Goal: Information Seeking & Learning: Learn about a topic

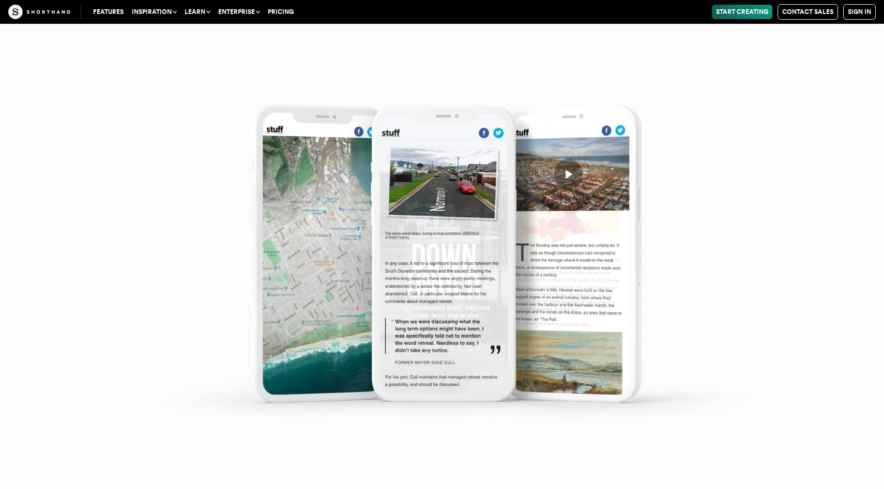
scroll to position [5084, 0]
click at [568, 175] on img at bounding box center [442, 244] width 884 height 489
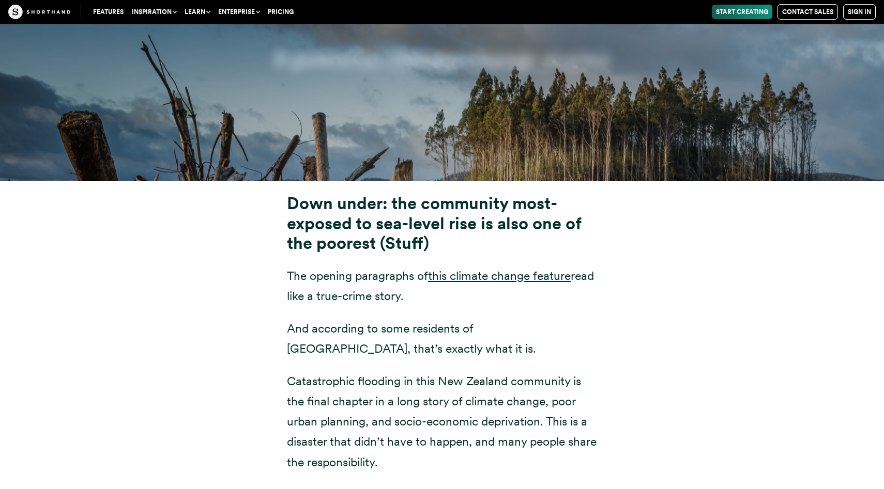
scroll to position [4003, 0]
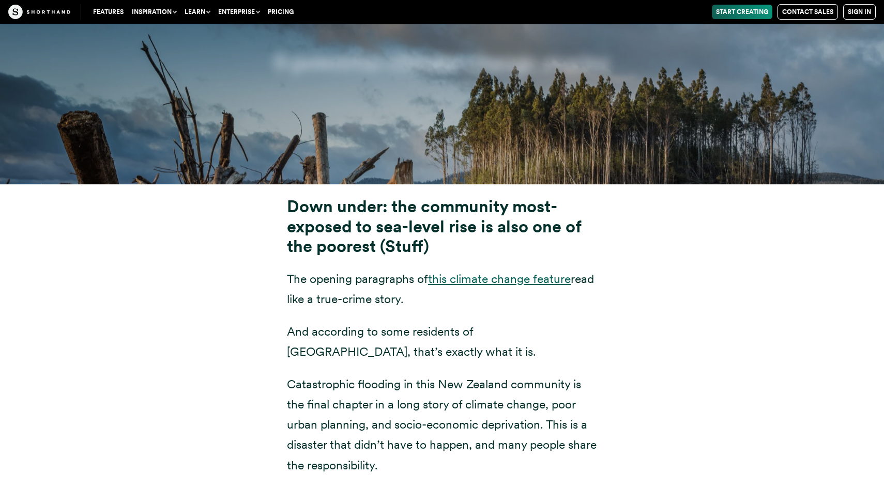
click at [482, 272] on link "this climate change feature" at bounding box center [499, 279] width 143 height 14
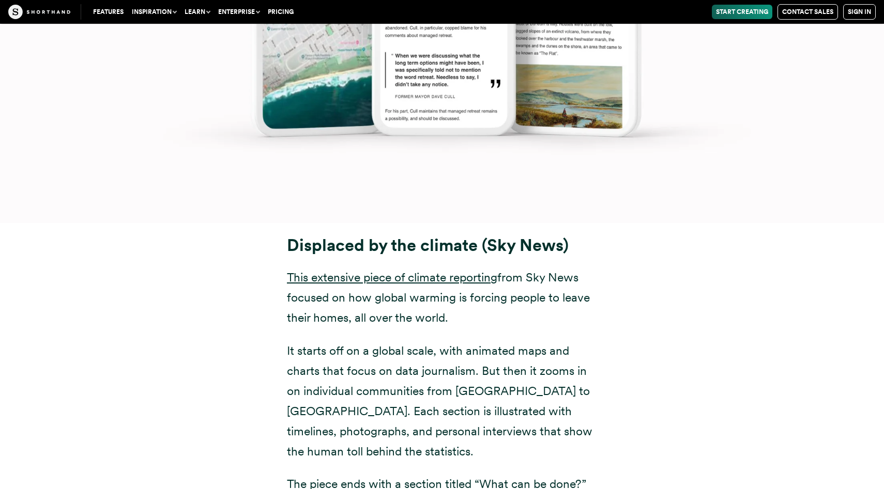
scroll to position [5447, 0]
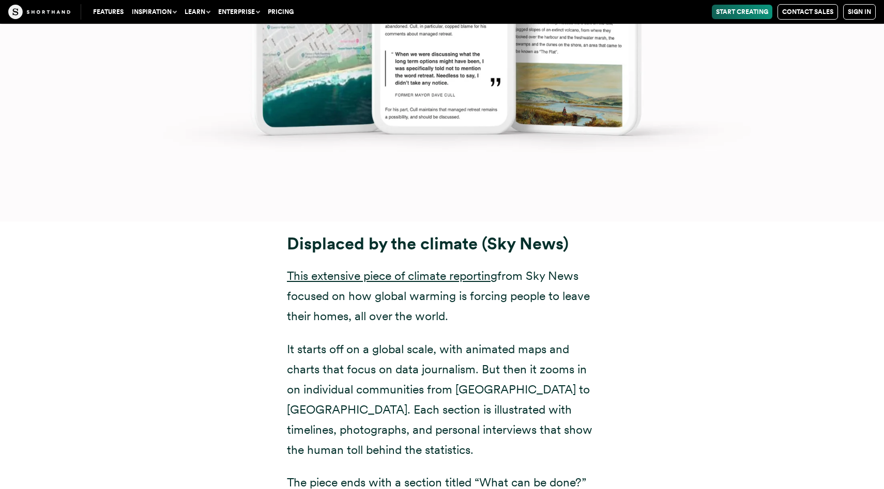
drag, startPoint x: 539, startPoint y: 245, endPoint x: 499, endPoint y: 245, distance: 40.3
click at [536, 266] on p "This extensive piece of climate reporting from Sky News focused on how global w…" at bounding box center [442, 296] width 310 height 60
click at [480, 269] on link "This extensive piece of climate reporting" at bounding box center [392, 276] width 210 height 14
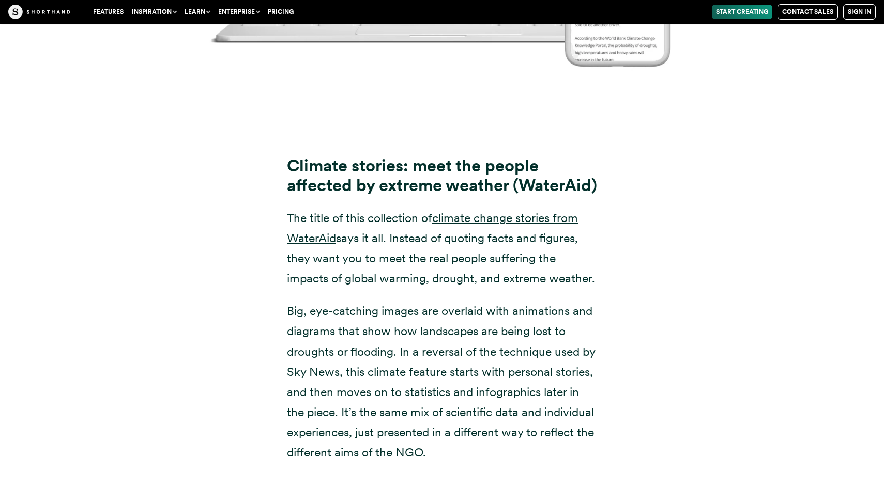
scroll to position [6863, 0]
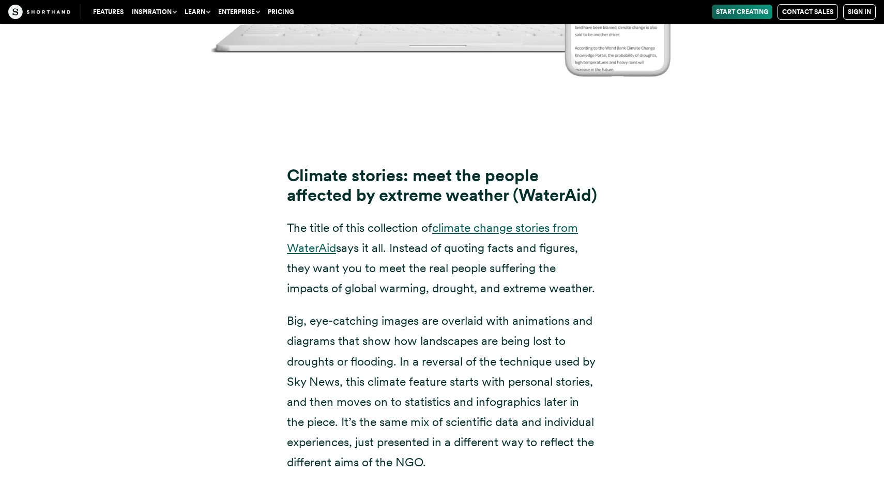
click at [521, 225] on link "climate change stories from WaterAid" at bounding box center [432, 238] width 291 height 35
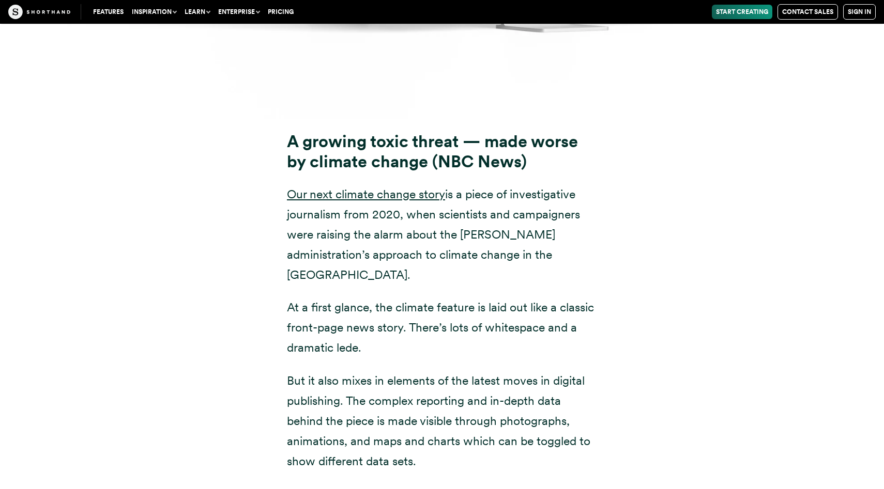
scroll to position [8230, 0]
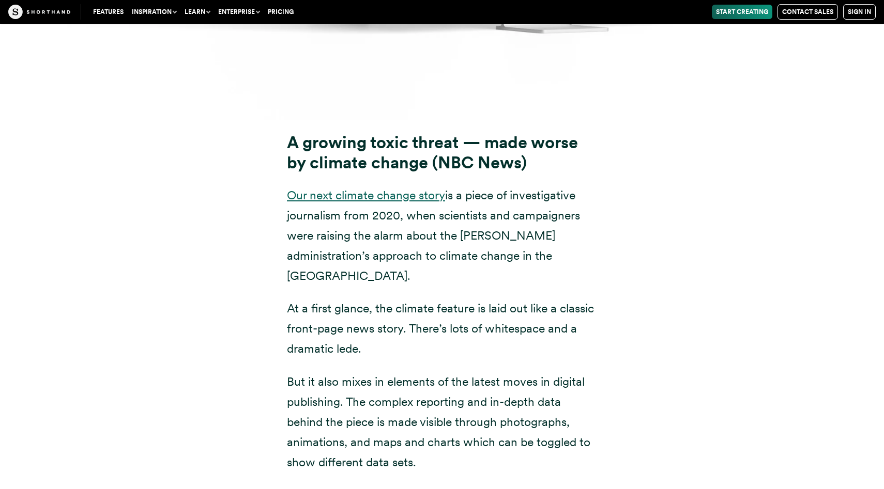
click at [408, 195] on link "Our next climate change story" at bounding box center [366, 195] width 158 height 14
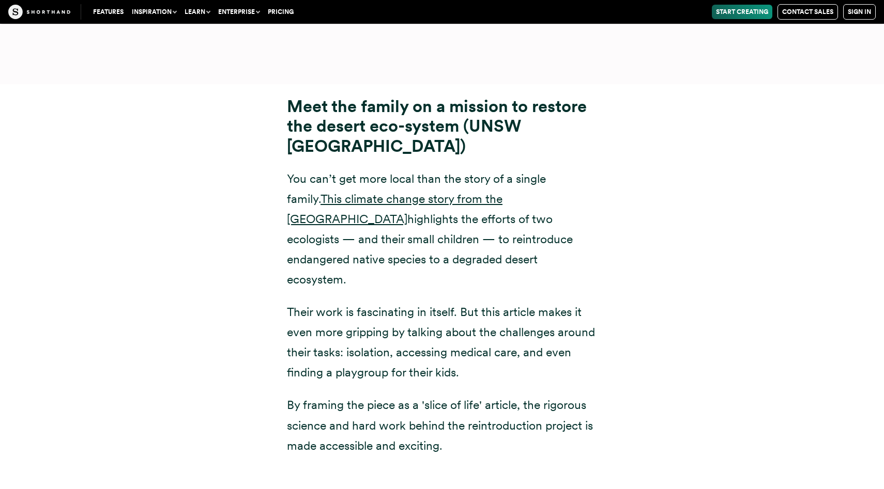
scroll to position [9707, 0]
click at [502, 192] on link "This climate change story from the [GEOGRAPHIC_DATA]" at bounding box center [394, 209] width 215 height 35
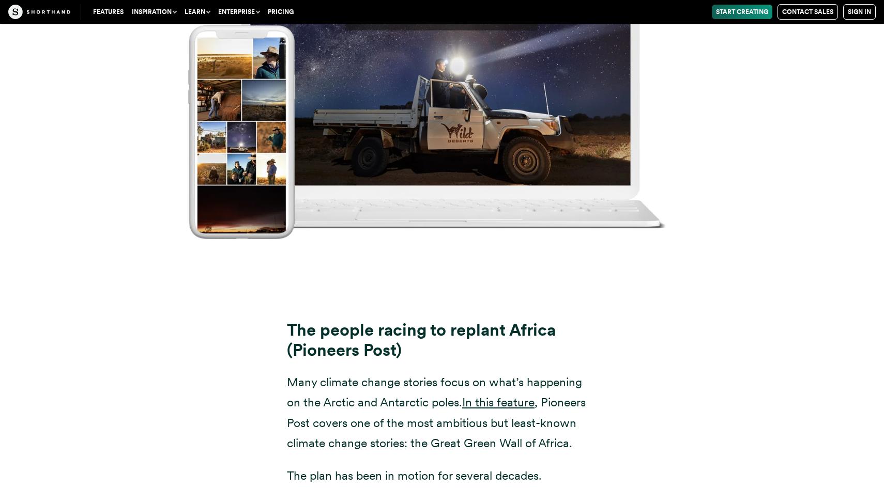
scroll to position [10890, 0]
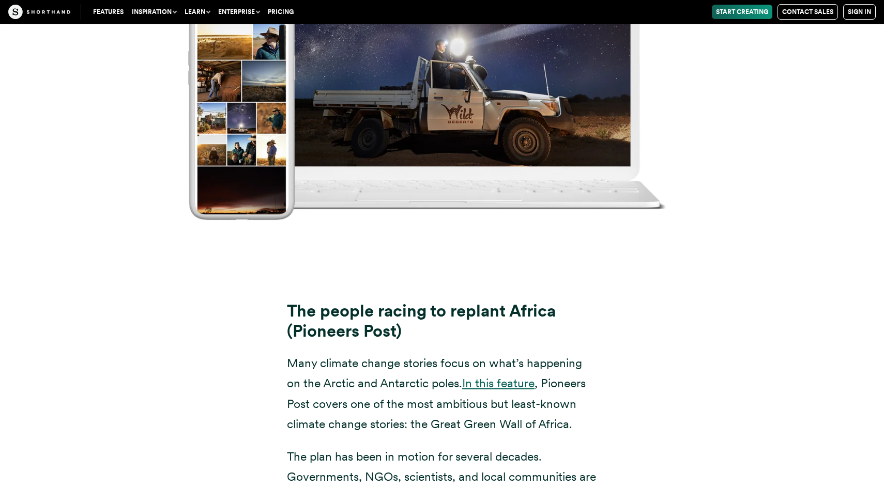
click at [500, 376] on link "In this feature" at bounding box center [498, 383] width 72 height 14
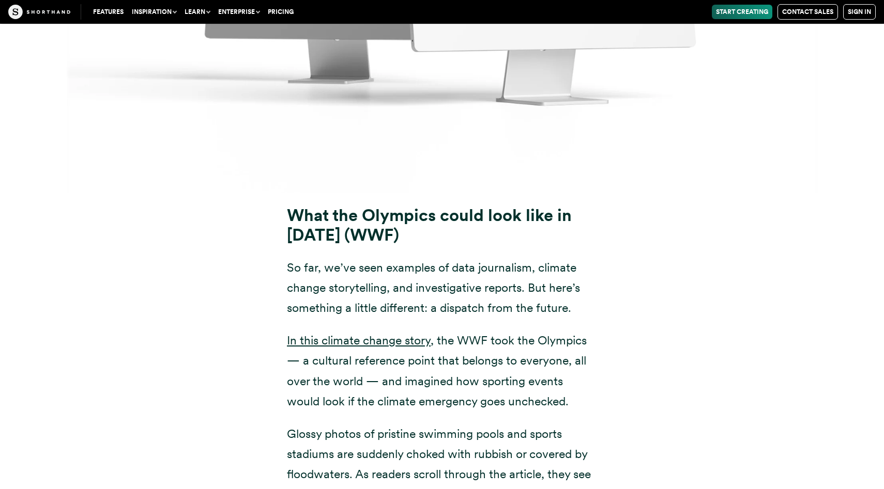
scroll to position [12343, 0]
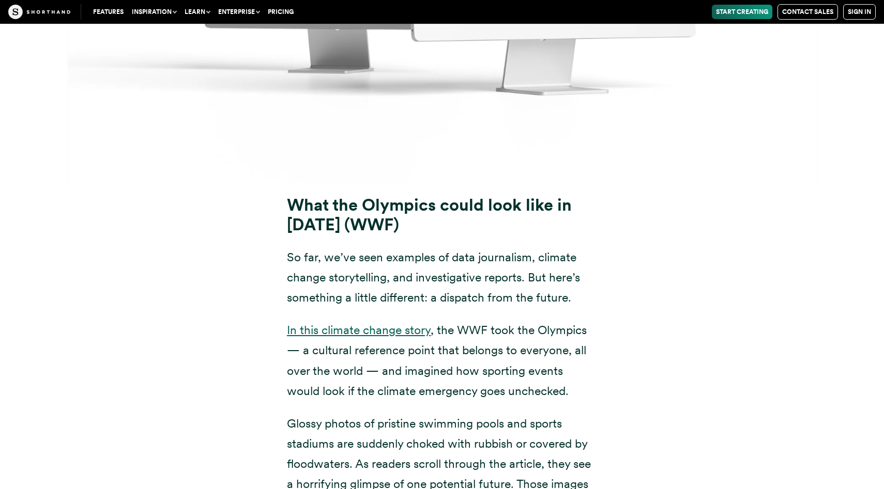
click at [406, 323] on link "In this climate change story" at bounding box center [359, 330] width 144 height 14
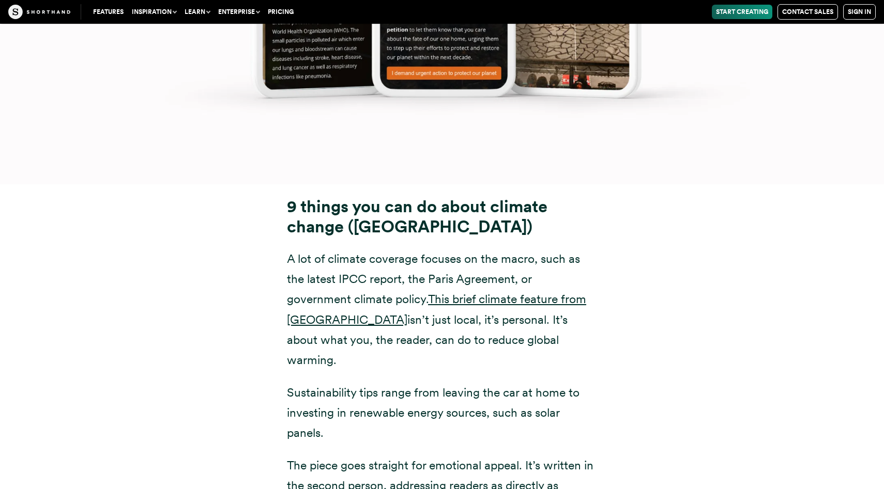
scroll to position [13801, 0]
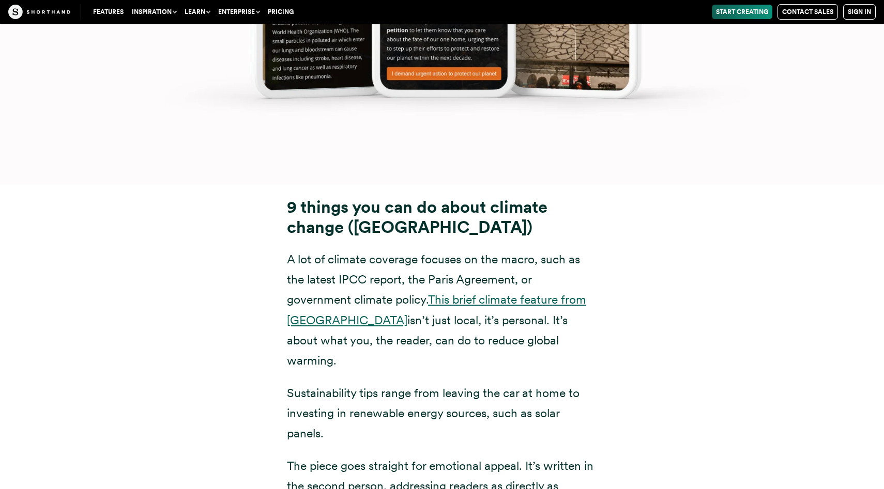
click at [544, 292] on link "This brief climate feature from [GEOGRAPHIC_DATA]" at bounding box center [436, 309] width 299 height 35
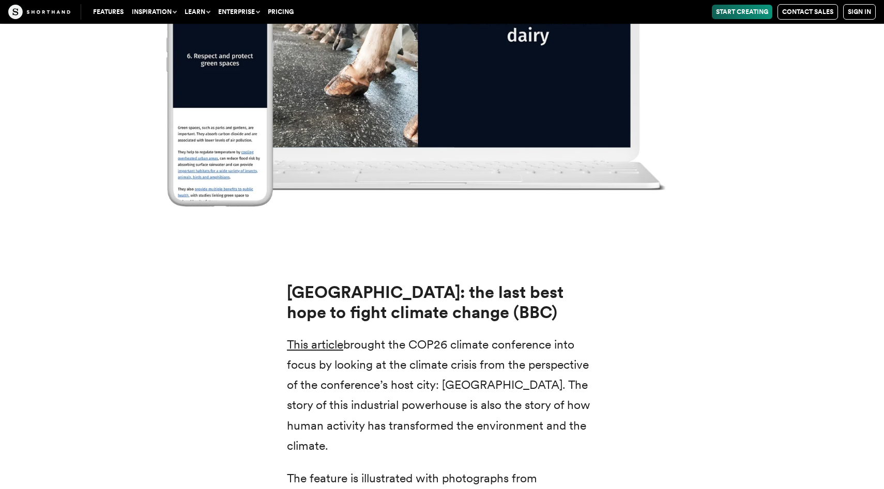
scroll to position [15088, 0]
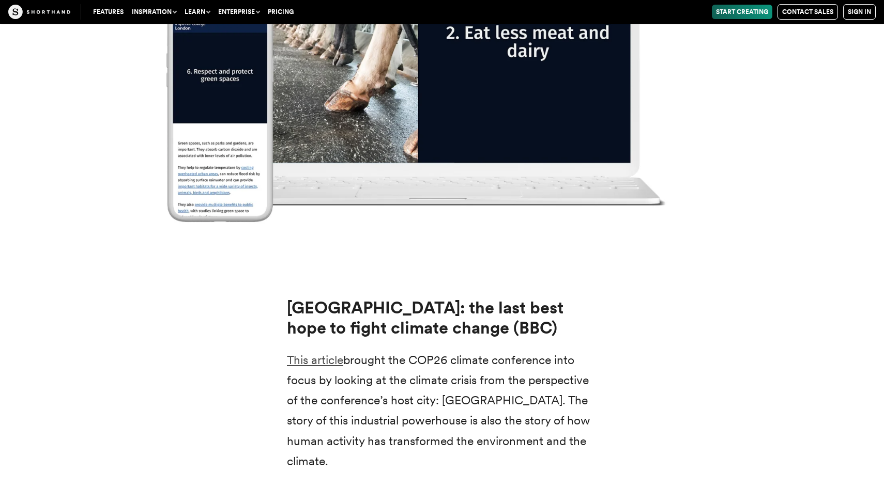
click at [324, 353] on link "This article" at bounding box center [315, 360] width 56 height 14
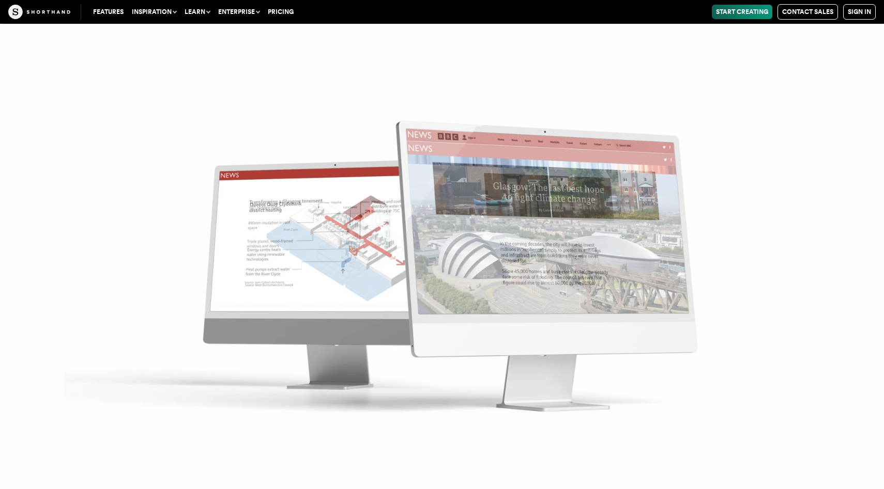
scroll to position [15985, 0]
